Goal: Task Accomplishment & Management: Use online tool/utility

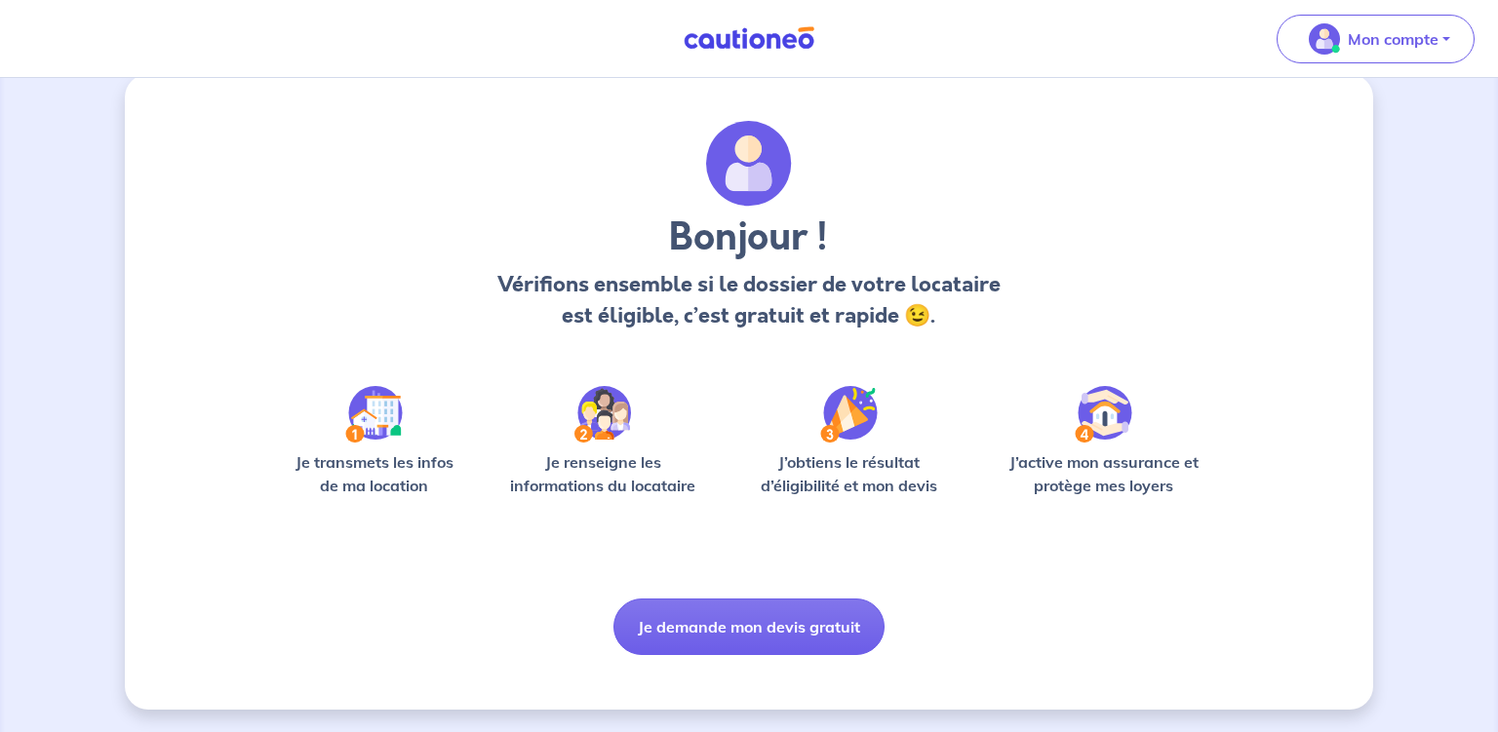
scroll to position [27, 0]
click at [740, 166] on img at bounding box center [749, 164] width 86 height 86
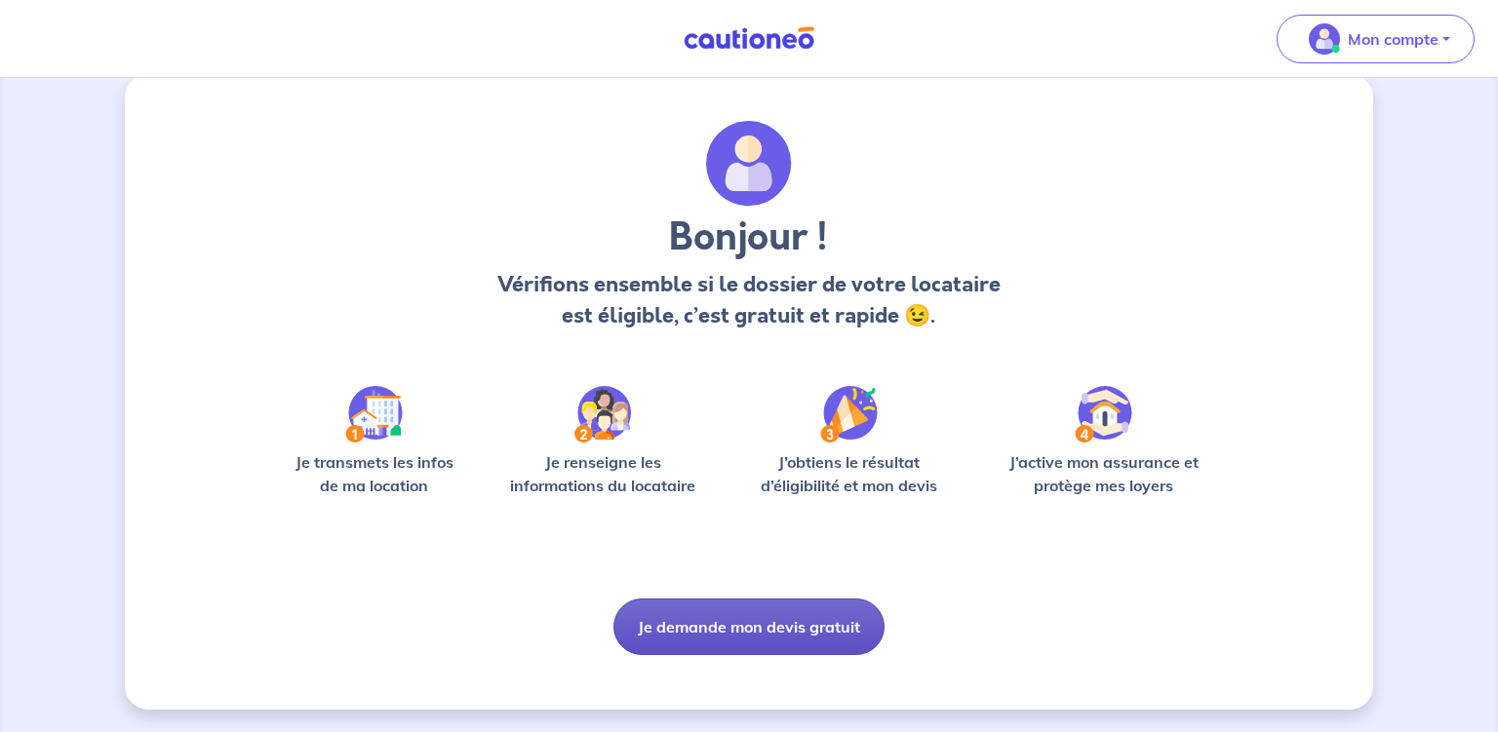
click at [752, 619] on button "Je demande mon devis gratuit" at bounding box center [748, 627] width 271 height 57
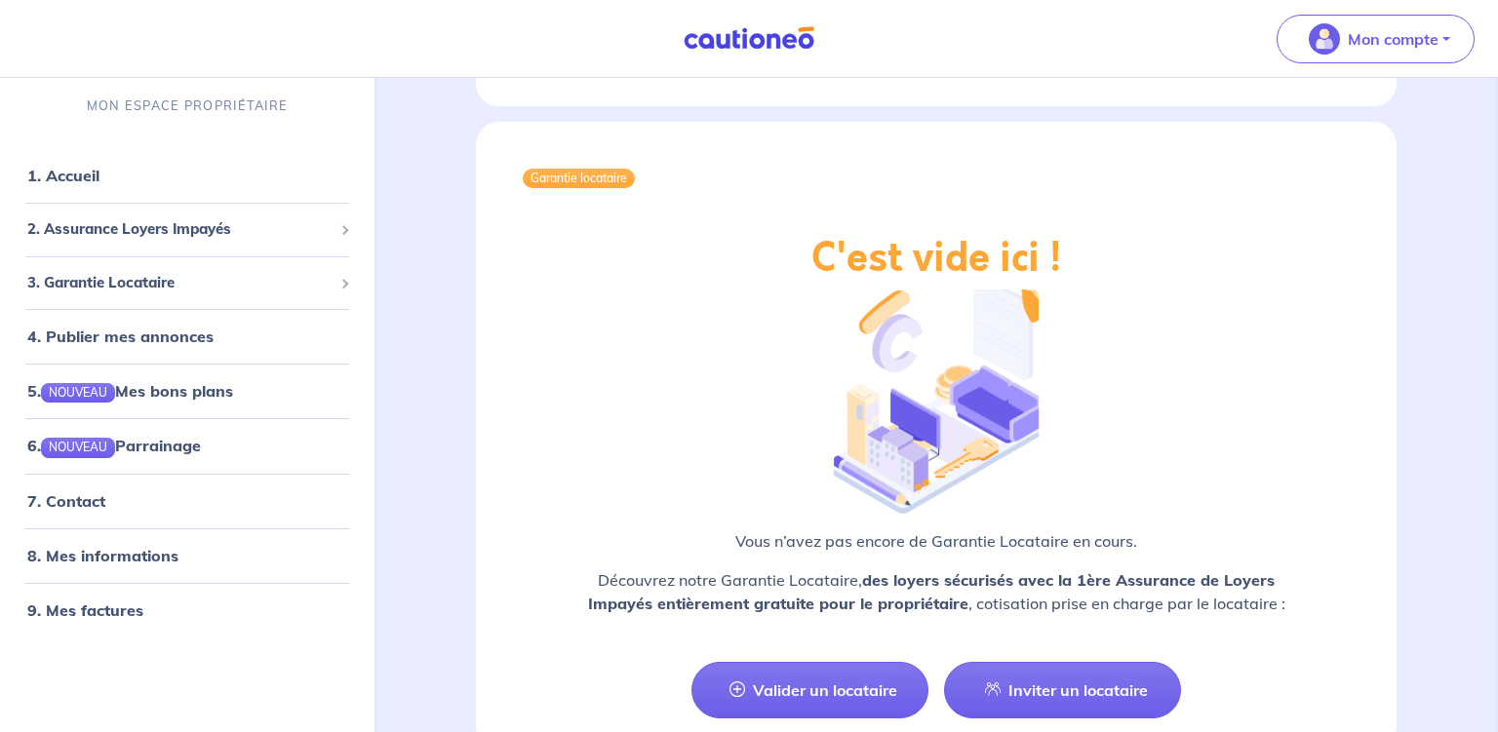
scroll to position [3112, 0]
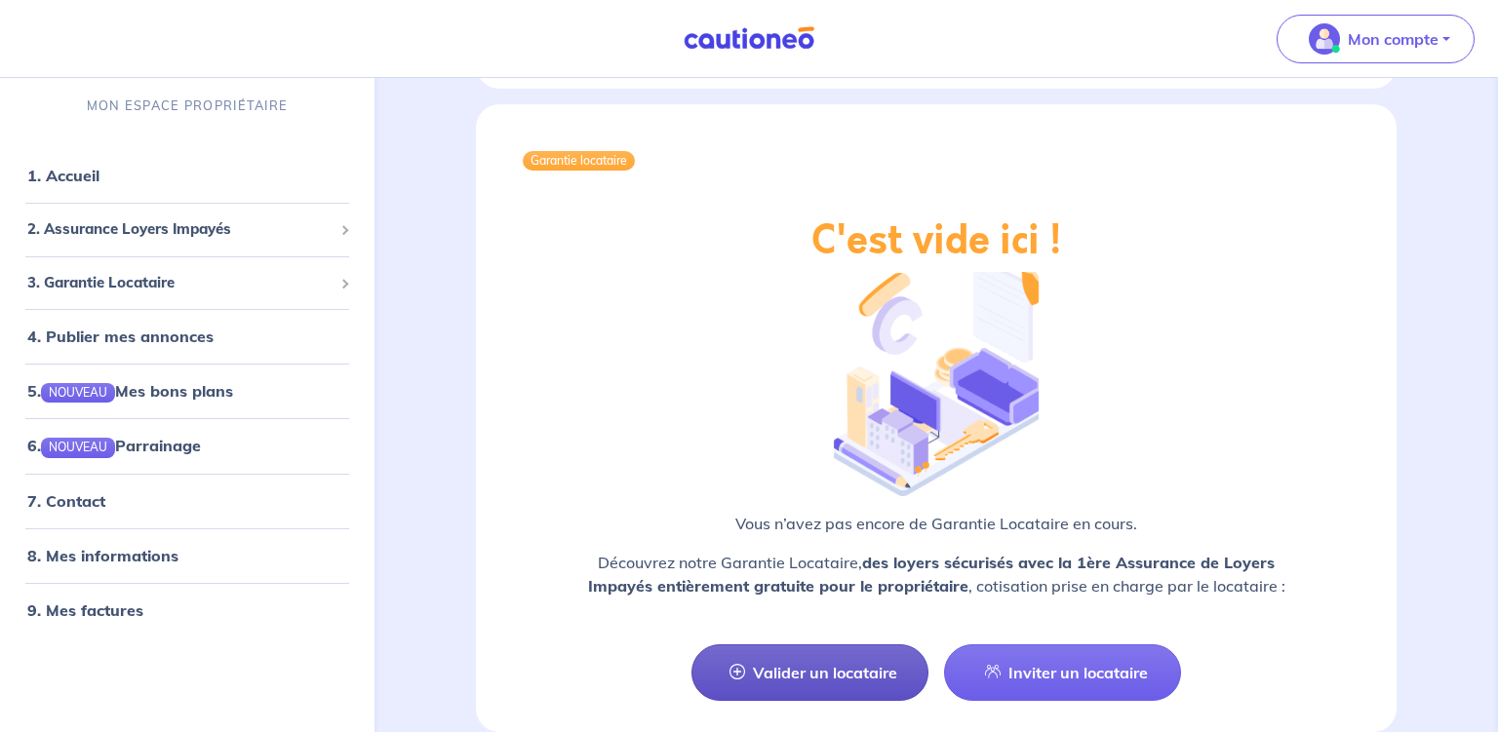
click at [841, 645] on link "Valider un locataire" at bounding box center [809, 673] width 237 height 57
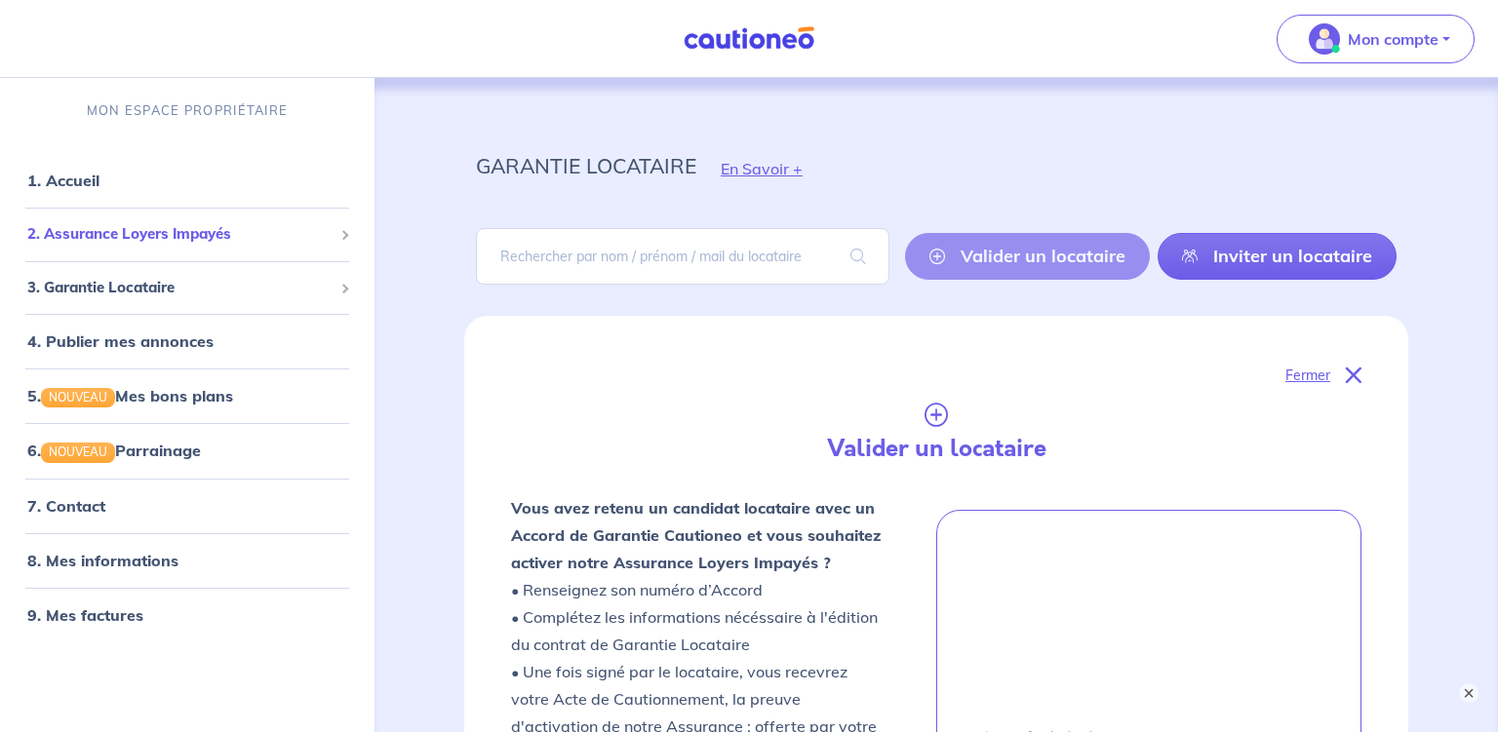
click at [174, 236] on span "2. Assurance Loyers Impayés" at bounding box center [179, 234] width 305 height 22
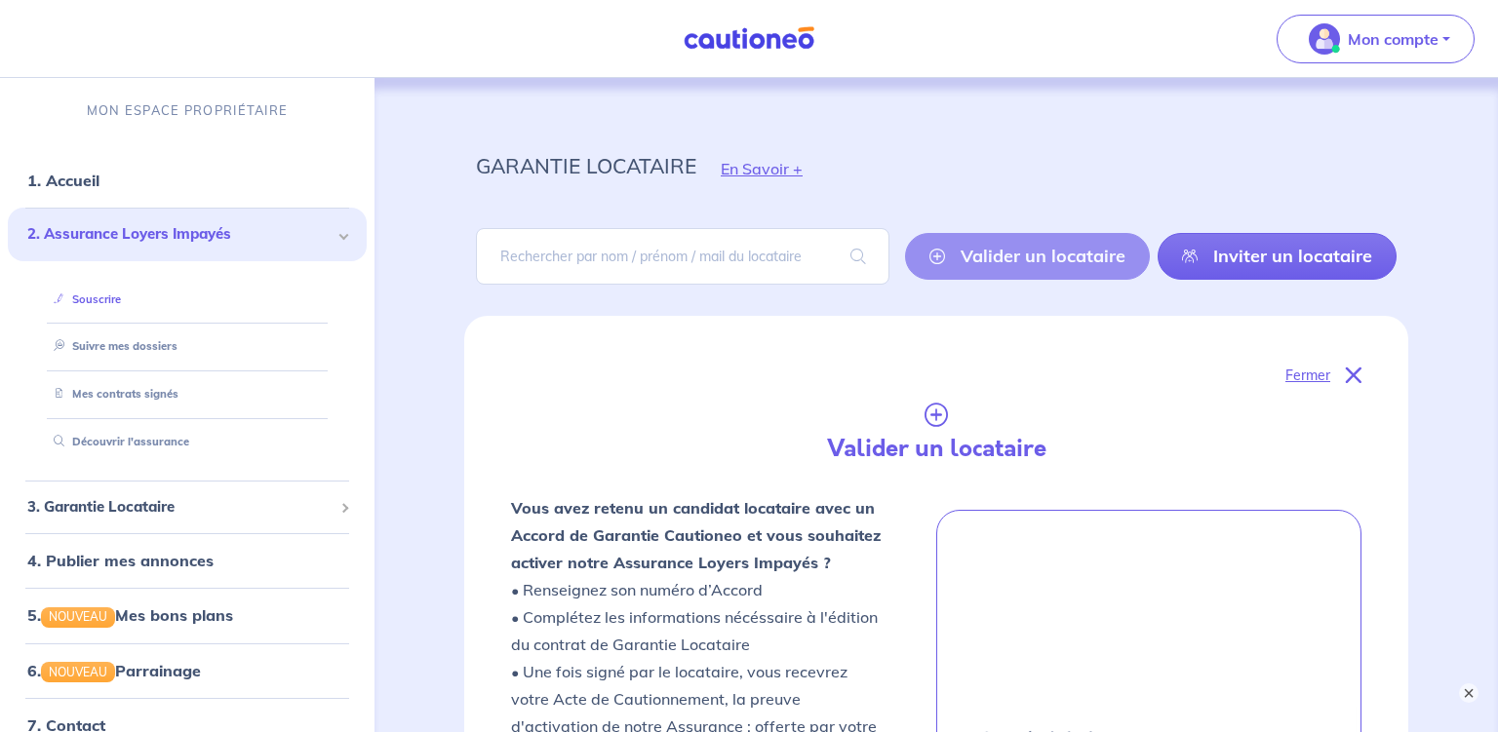
click at [119, 303] on link "Souscrire" at bounding box center [83, 300] width 75 height 14
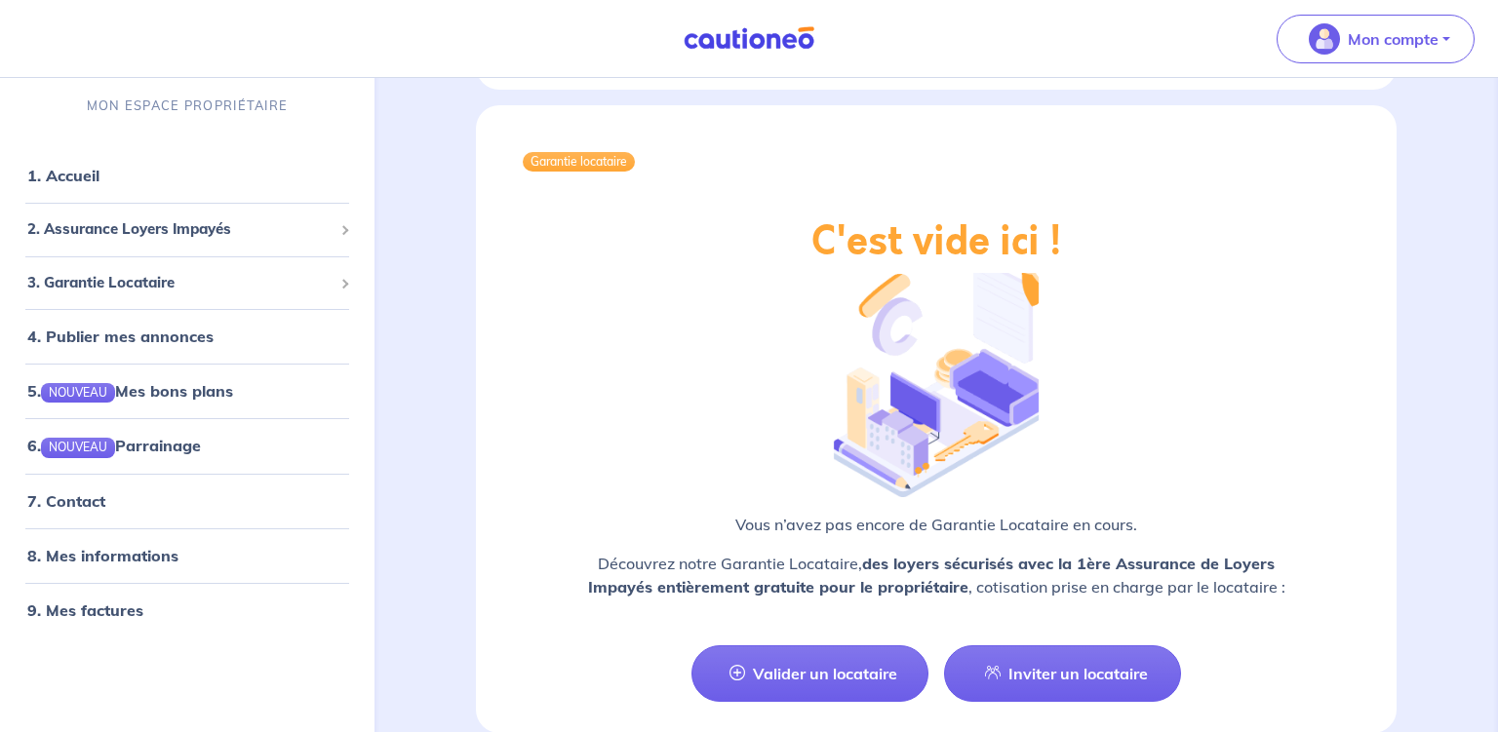
scroll to position [3112, 0]
click at [123, 337] on link "4. Publier mes annonces" at bounding box center [117, 337] width 180 height 20
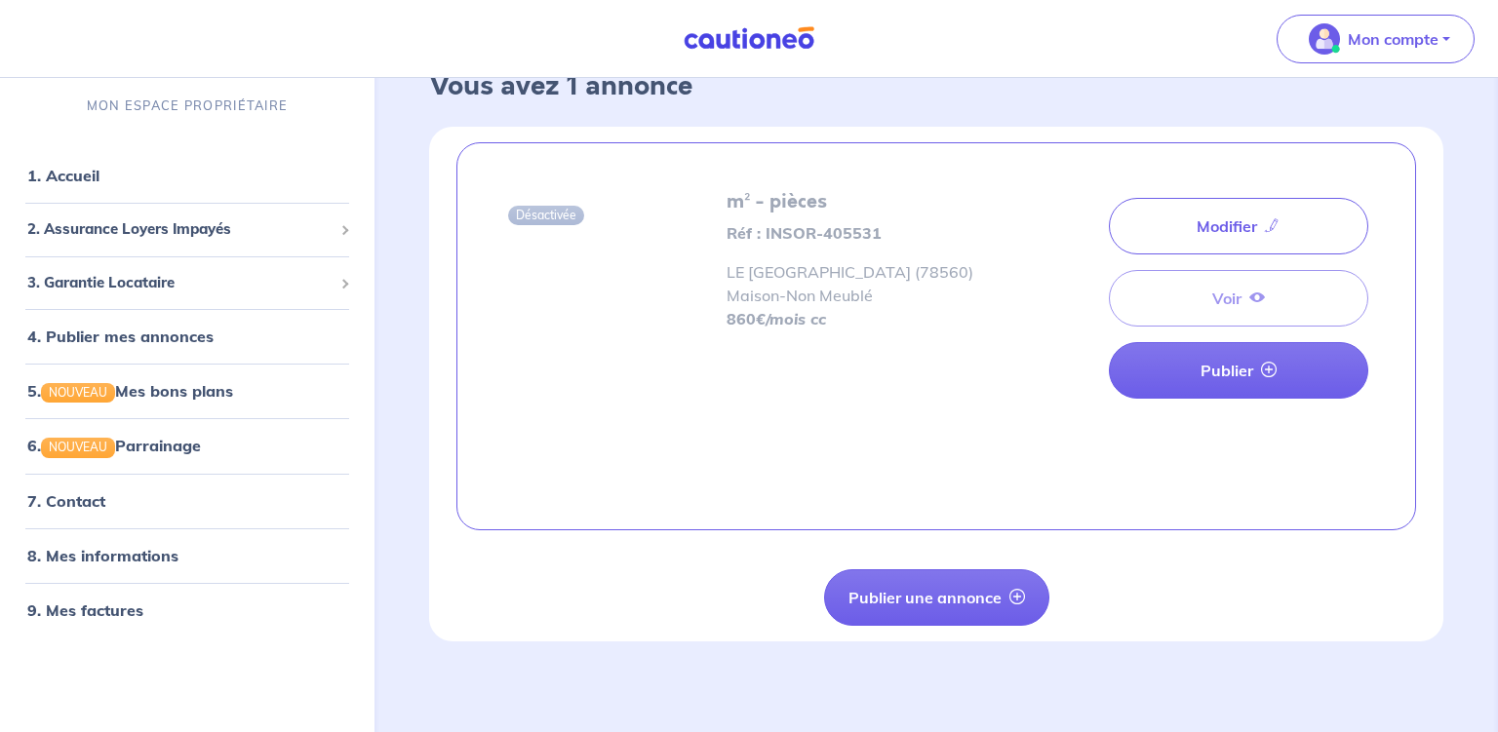
scroll to position [56, 0]
click at [952, 595] on button "Publier une annonce" at bounding box center [936, 597] width 225 height 57
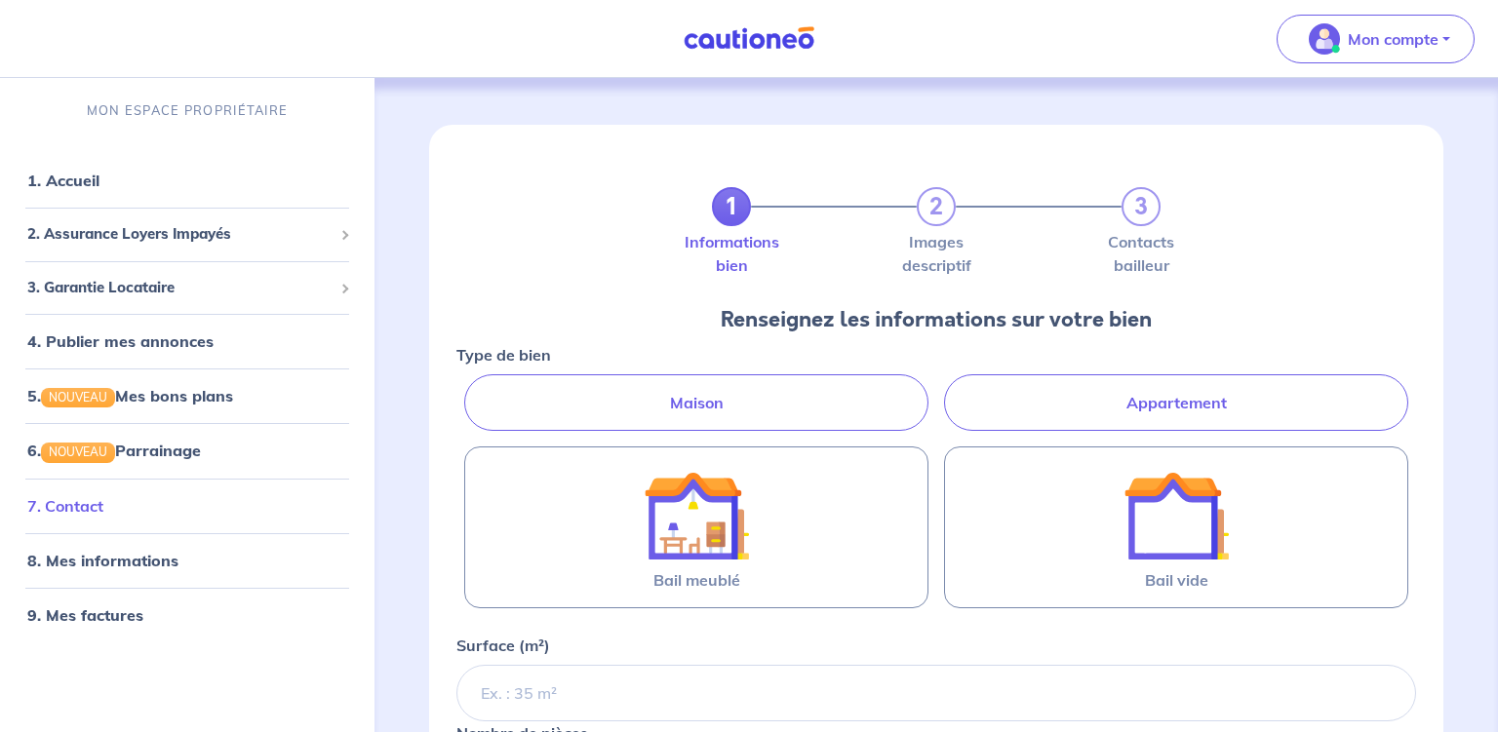
click at [101, 510] on link "7. Contact" at bounding box center [65, 506] width 76 height 20
